Goal: Transaction & Acquisition: Book appointment/travel/reservation

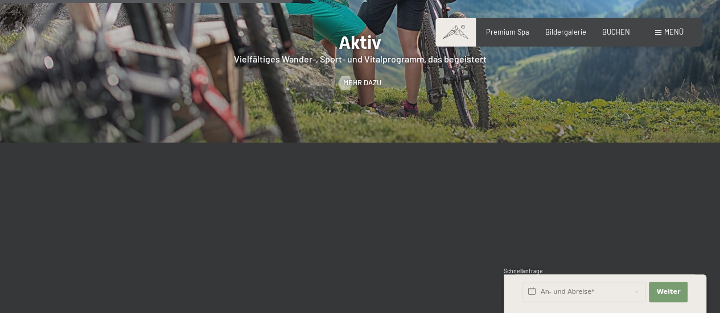
scroll to position [1982, 0]
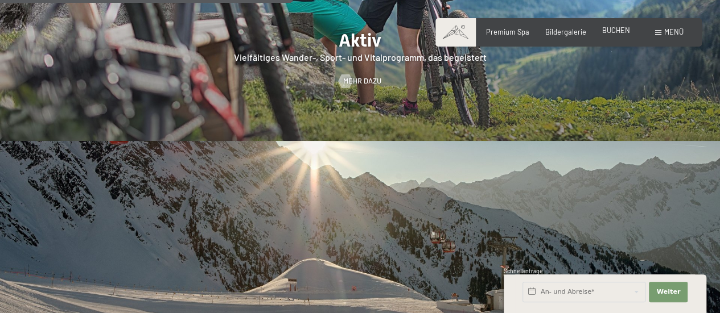
click at [609, 30] on span "BUCHEN" at bounding box center [616, 30] width 28 height 9
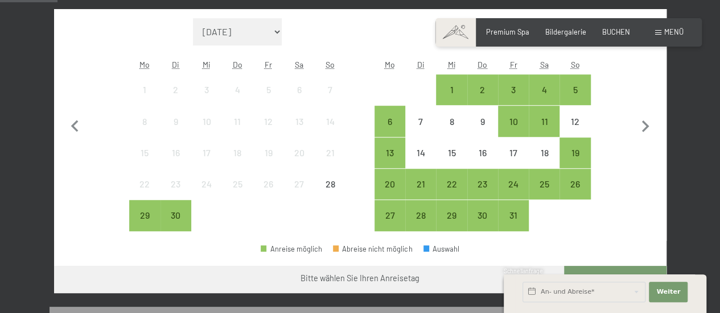
scroll to position [316, 0]
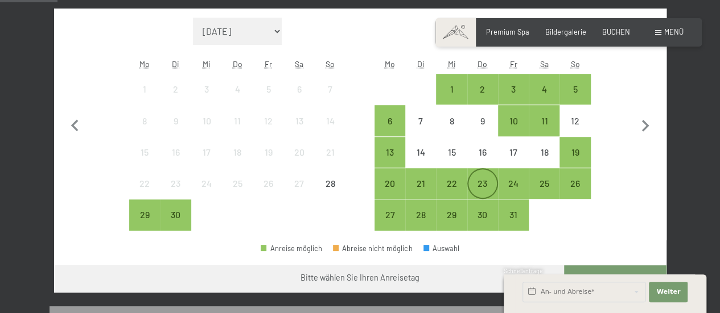
click at [477, 184] on div "23" at bounding box center [482, 193] width 28 height 28
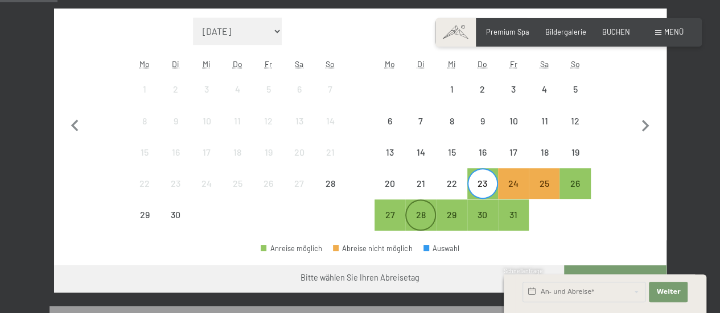
click at [426, 209] on div "28" at bounding box center [420, 215] width 28 height 28
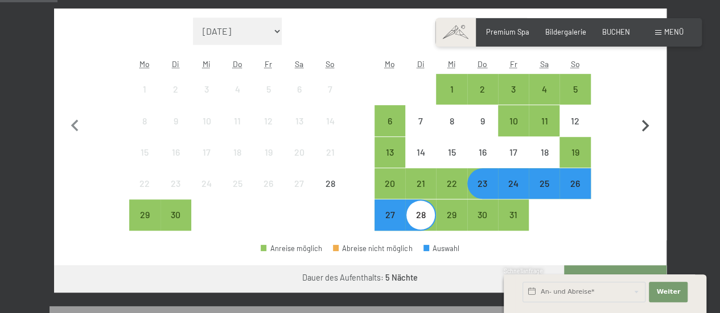
click at [645, 123] on icon "button" at bounding box center [645, 126] width 7 height 12
select select "[DATE]"
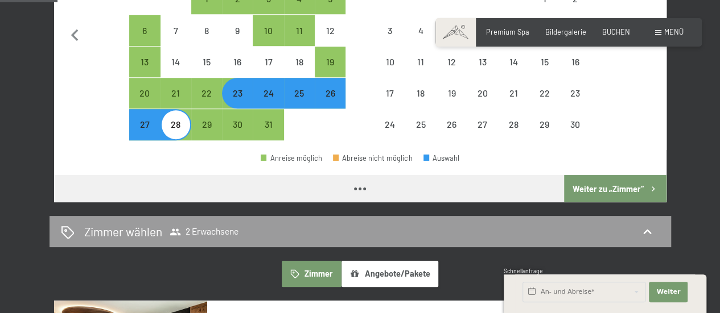
scroll to position [407, 0]
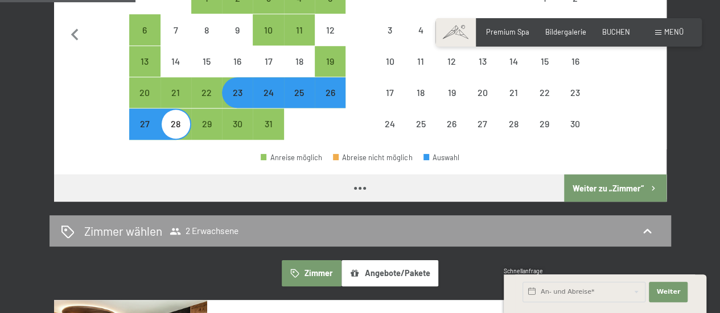
select select "[DATE]"
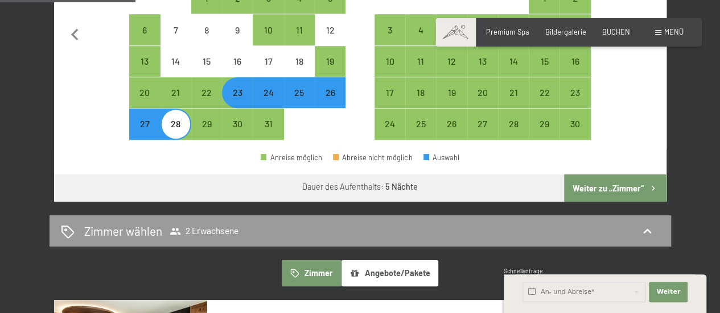
click at [625, 187] on button "Weiter zu „Zimmer“" at bounding box center [615, 188] width 102 height 27
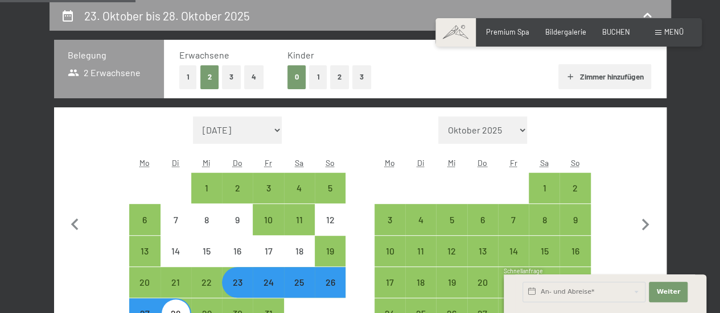
select select "[DATE]"
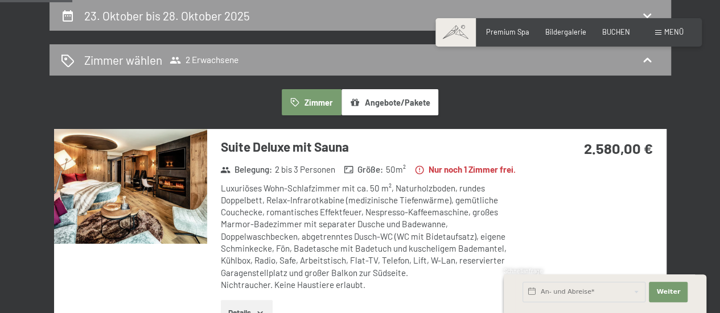
scroll to position [301, 0]
